Goal: Communication & Community: Share content

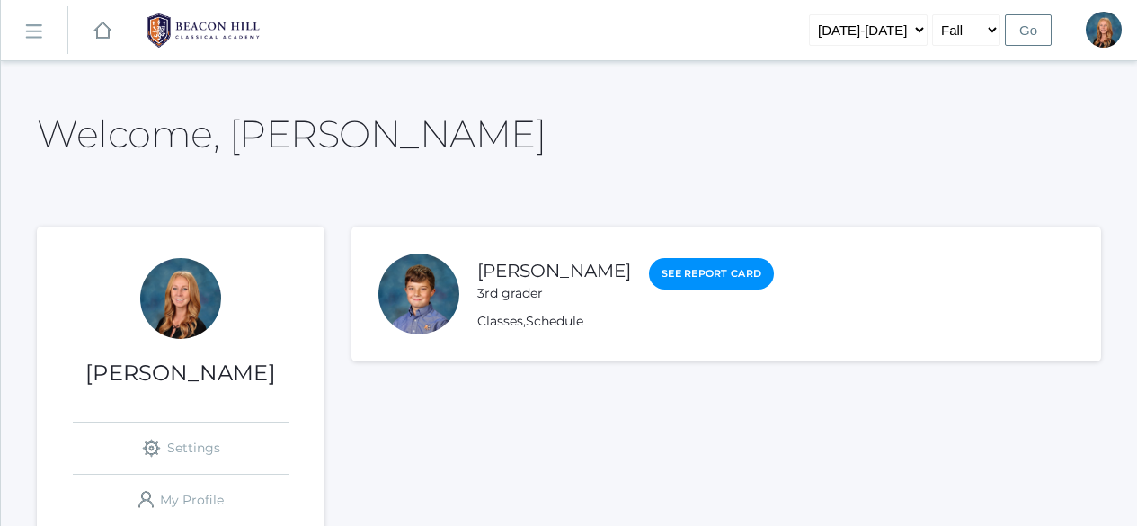
click at [40, 30] on rect at bounding box center [33, 31] width 29 height 29
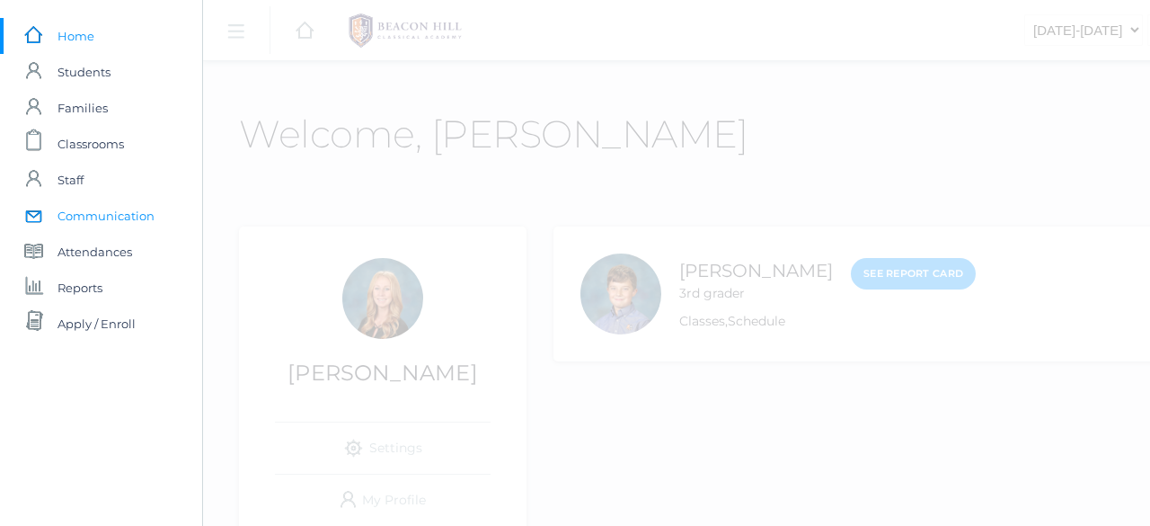
click at [101, 211] on span "Communication" at bounding box center [106, 216] width 97 height 36
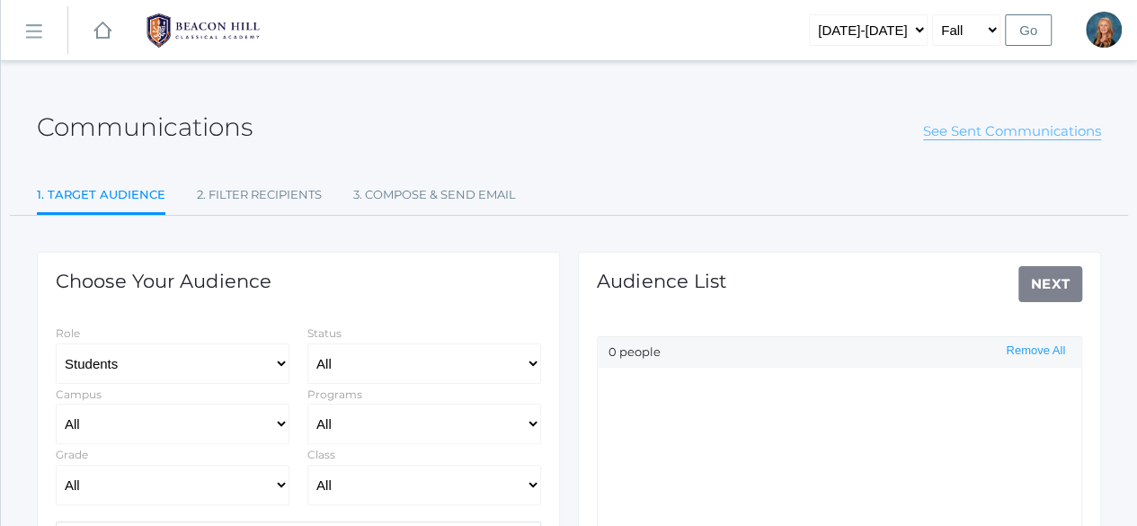
click at [1008, 128] on link "See Sent Communications" at bounding box center [1012, 131] width 178 height 18
select select "Enrolled"
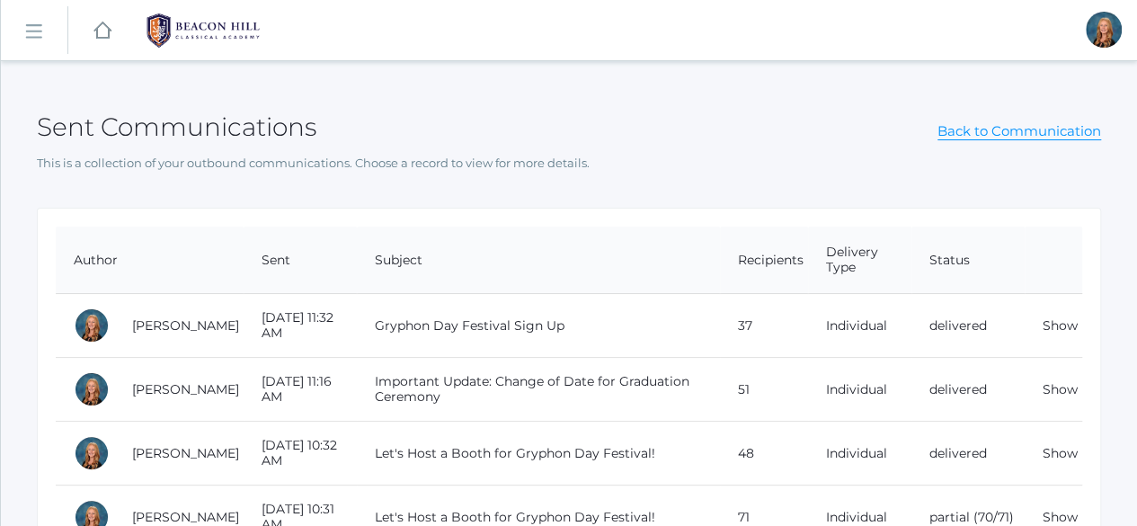
select select "Enrolled"
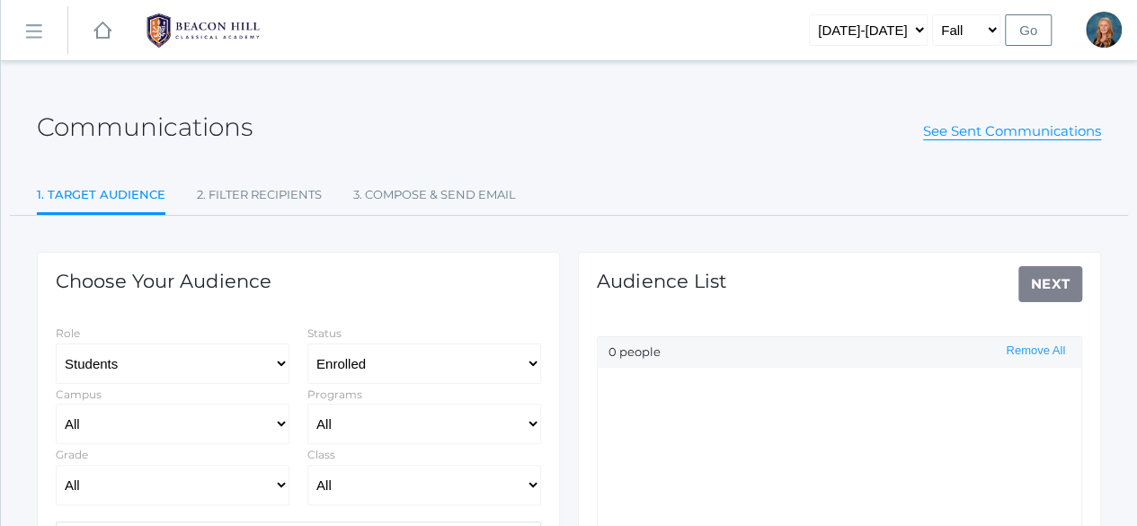
scroll to position [180, 0]
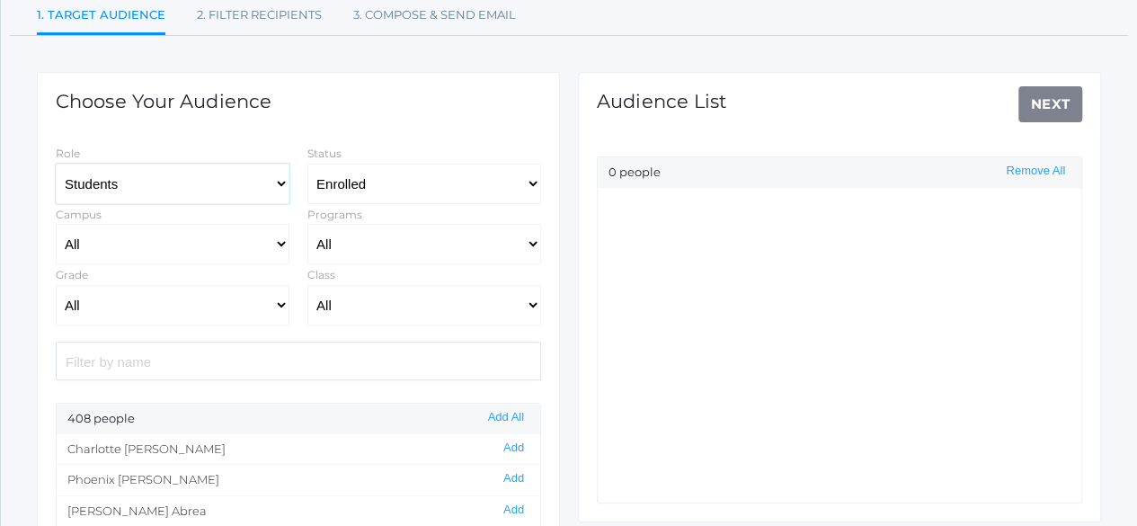
click at [257, 188] on select "Students Staff" at bounding box center [173, 184] width 234 height 40
click at [56, 164] on select "Students Staff" at bounding box center [173, 184] width 234 height 40
click at [272, 297] on select "All Grammar - Kindergarten - 1st Grade - 2nd Grade - 3rd Grade - 4th Grade - 5t…" at bounding box center [173, 305] width 234 height 40
select select "12"
click at [56, 285] on select "All Grammar - Kindergarten - 1st Grade - 2nd Grade - 3rd Grade - 4th Grade - 5t…" at bounding box center [173, 305] width 234 height 40
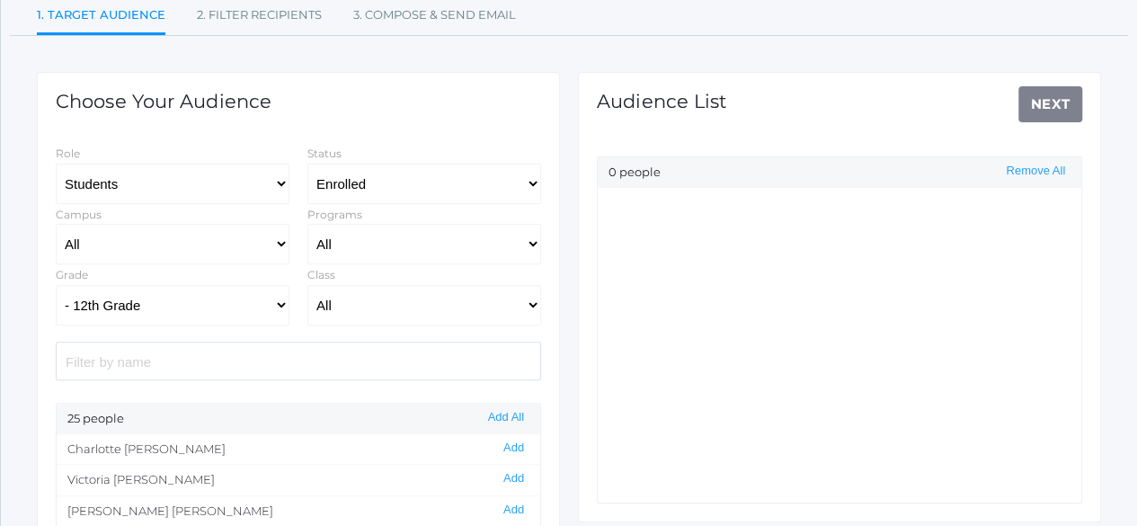
click at [1051, 103] on div "Audience List Next 0 people Remove All" at bounding box center [839, 297] width 523 height 450
click at [509, 419] on button "Add All" at bounding box center [506, 417] width 47 height 15
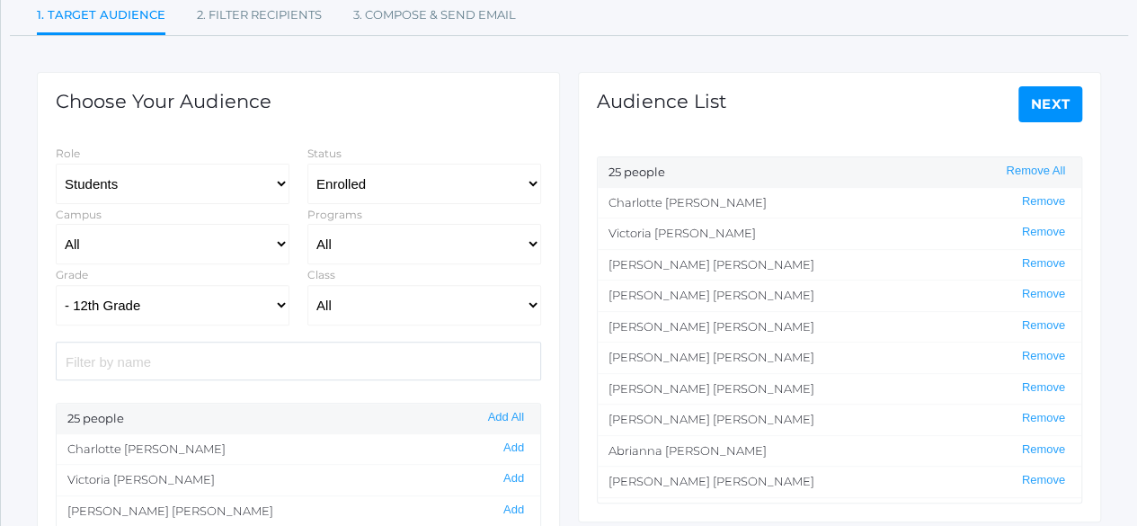
click at [1055, 113] on link "Next" at bounding box center [1050, 104] width 65 height 36
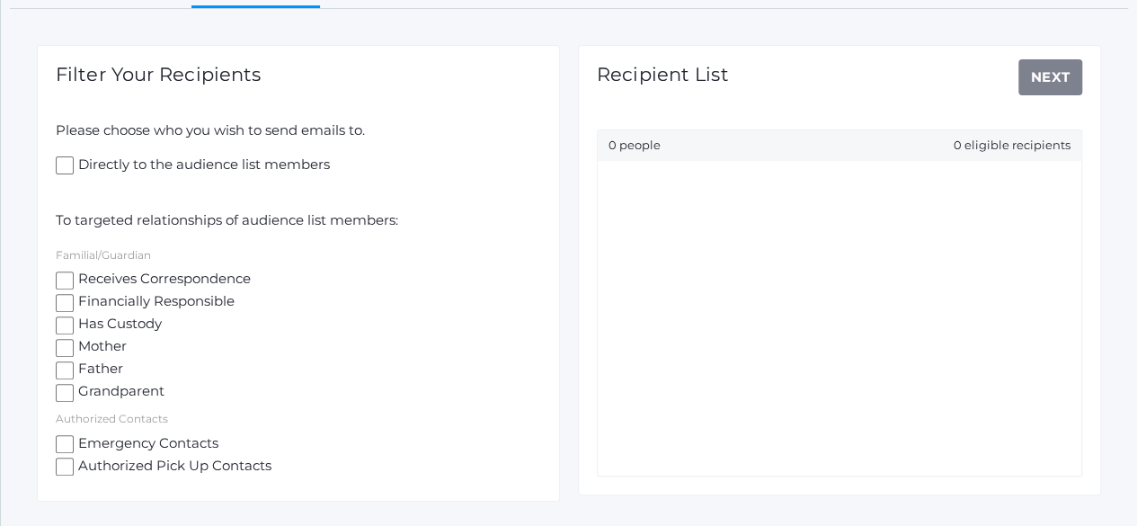
scroll to position [208, 0]
click at [65, 284] on input "Receives Correspondence" at bounding box center [65, 279] width 18 height 18
checkbox input "true"
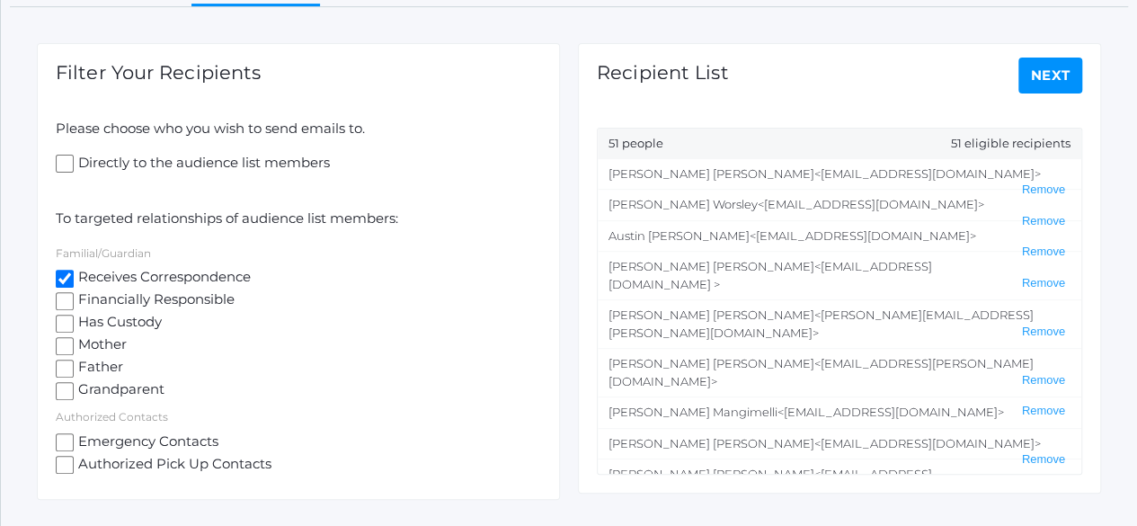
click at [1062, 76] on link "Next" at bounding box center [1050, 76] width 65 height 36
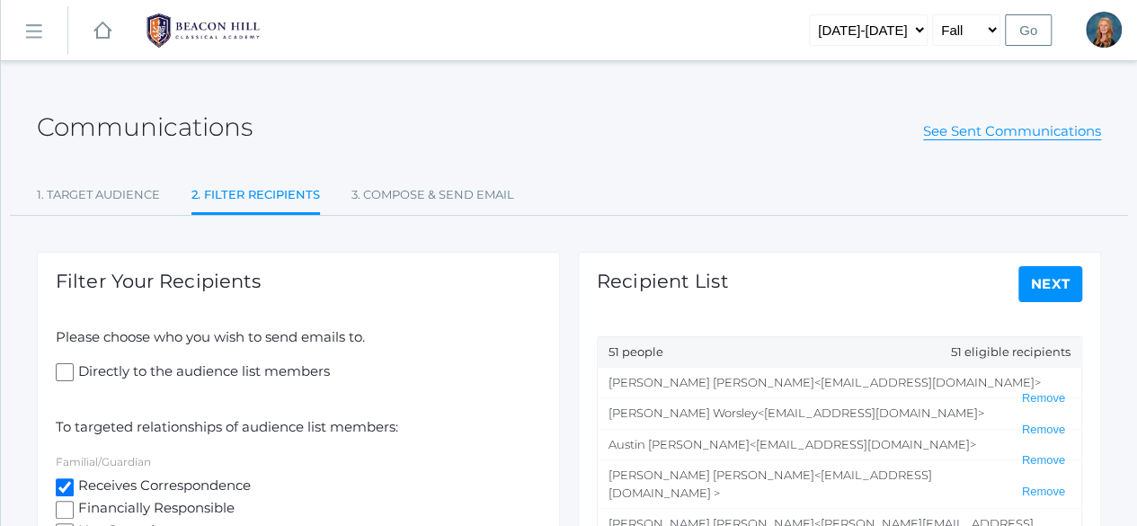
select select "2"
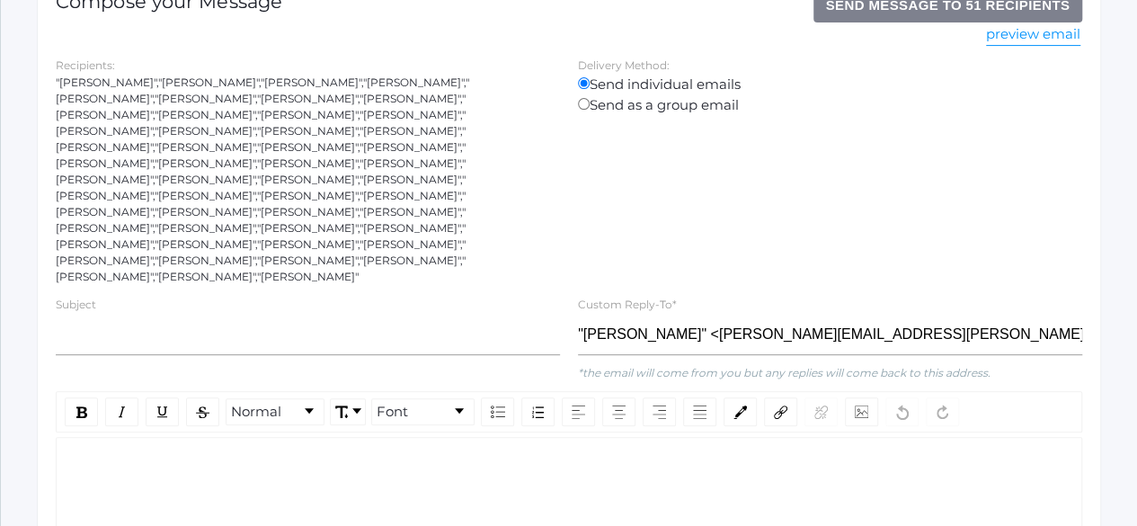
scroll to position [286, 0]
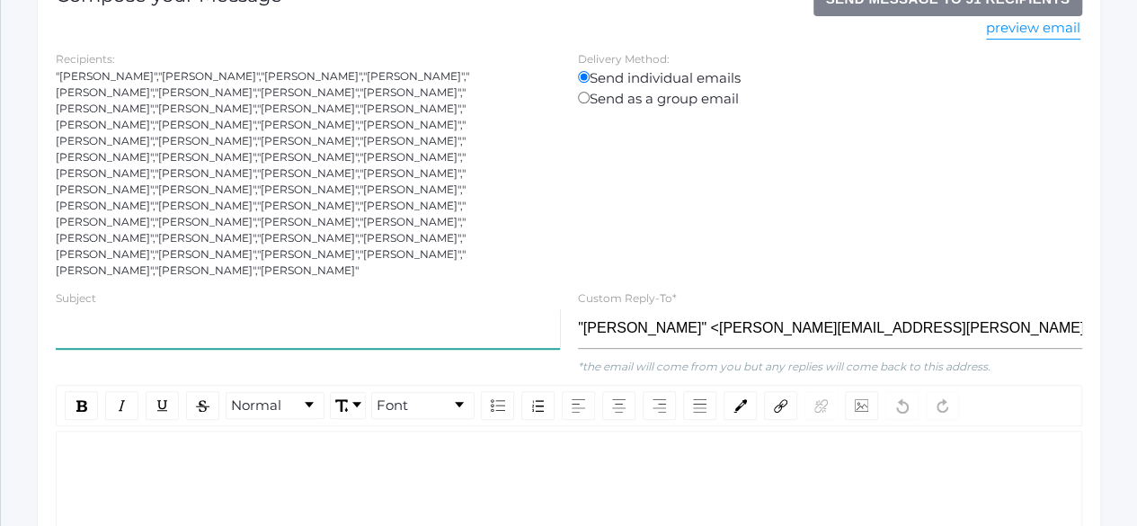
click at [200, 308] on input "text" at bounding box center [308, 328] width 504 height 40
type input "Senior Retreat"
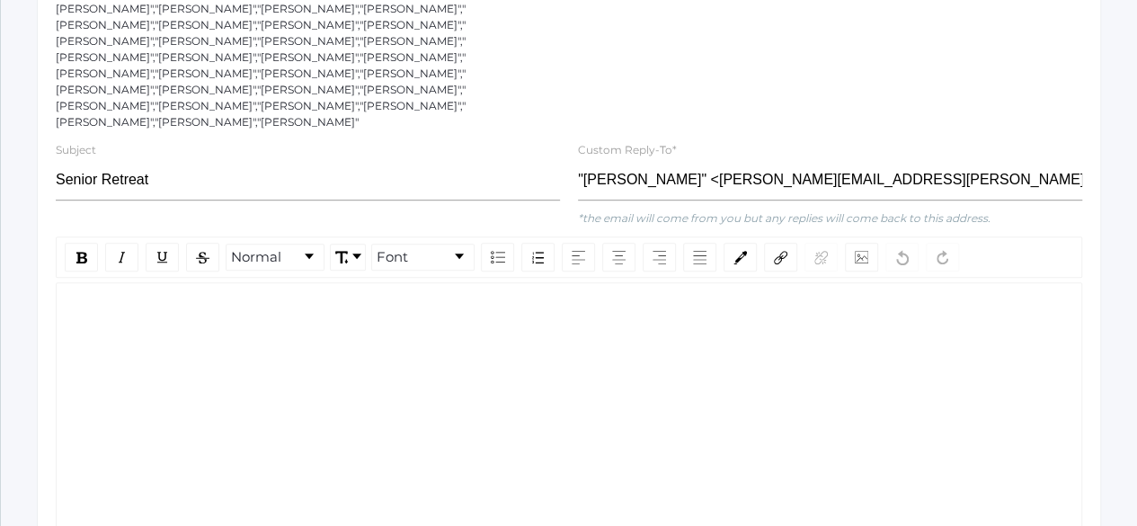
scroll to position [438, 0]
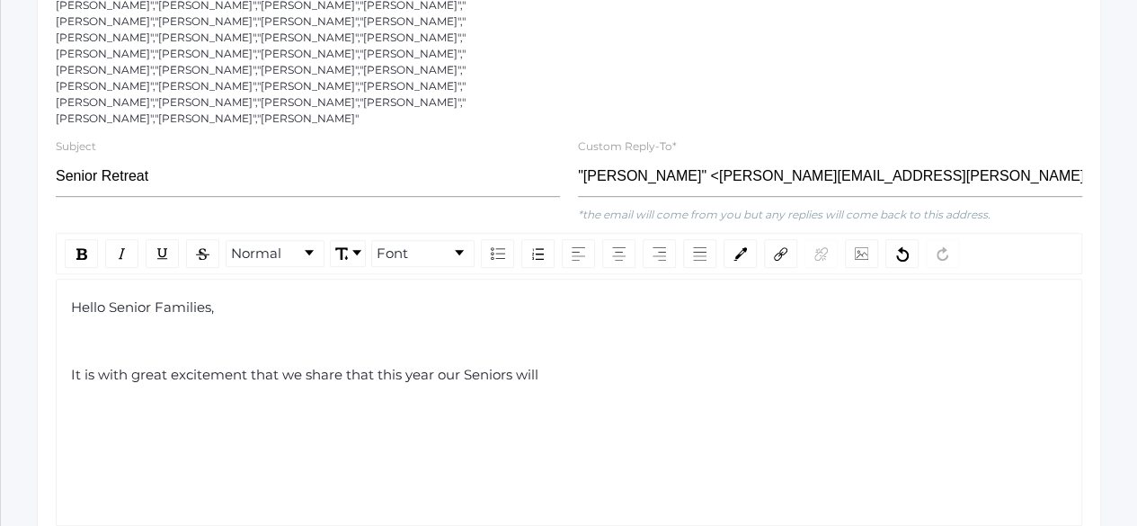
click at [530, 366] on span "It is with great excitement that we share that this year our Seniors will" at bounding box center [304, 374] width 467 height 17
click at [555, 365] on div "It is with great excitement that we share that this year our Seniors will" at bounding box center [569, 375] width 997 height 21
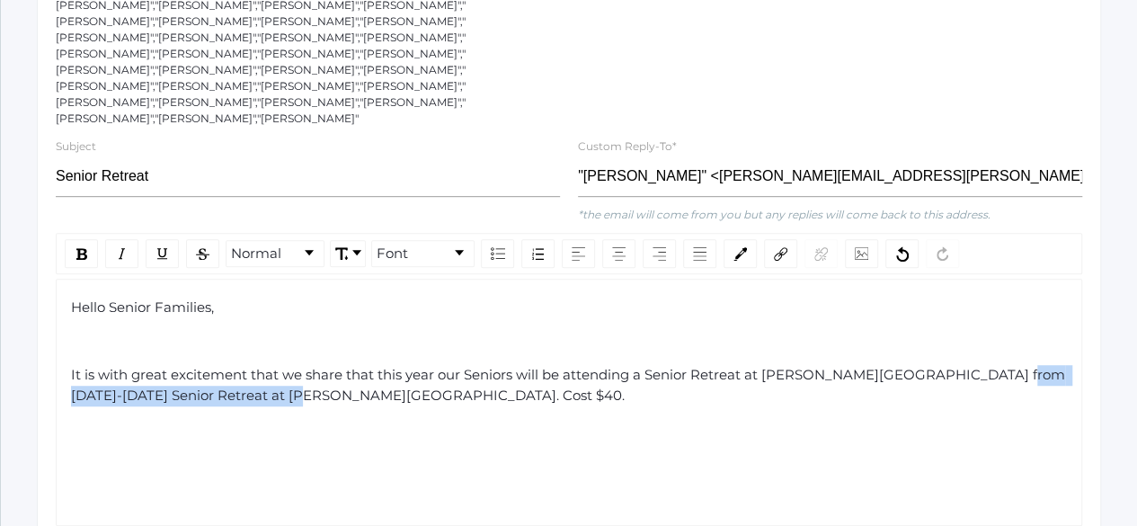
drag, startPoint x: 323, startPoint y: 323, endPoint x: 999, endPoint y: 297, distance: 676.2
click at [999, 365] on div "It is with great excitement that we share that this year our Seniors will be at…" at bounding box center [569, 385] width 997 height 40
